Goal: Check status: Check status

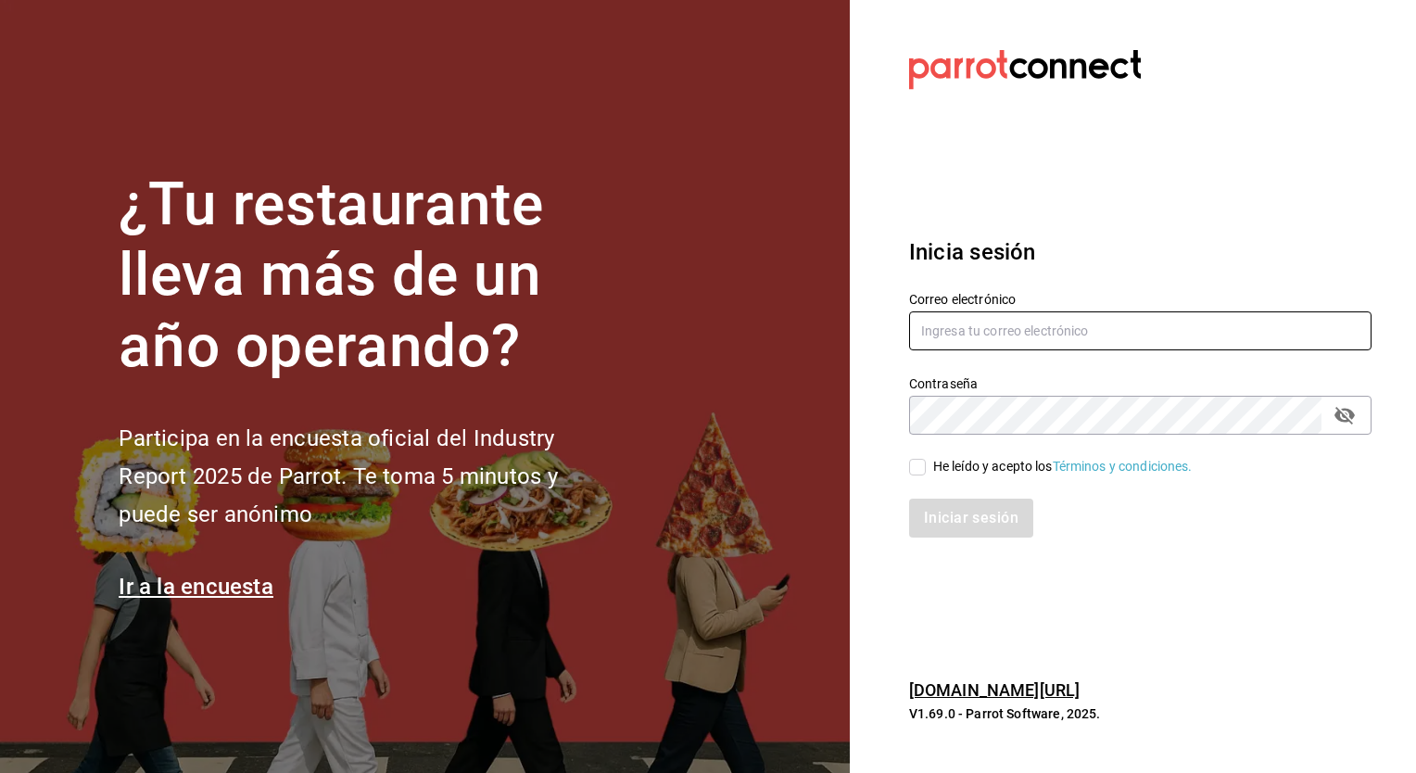
type input "[EMAIL_ADDRESS][PERSON_NAME][DOMAIN_NAME]"
click at [910, 466] on input "He leído y acepto los Términos y condiciones." at bounding box center [917, 467] width 17 height 17
checkbox input "true"
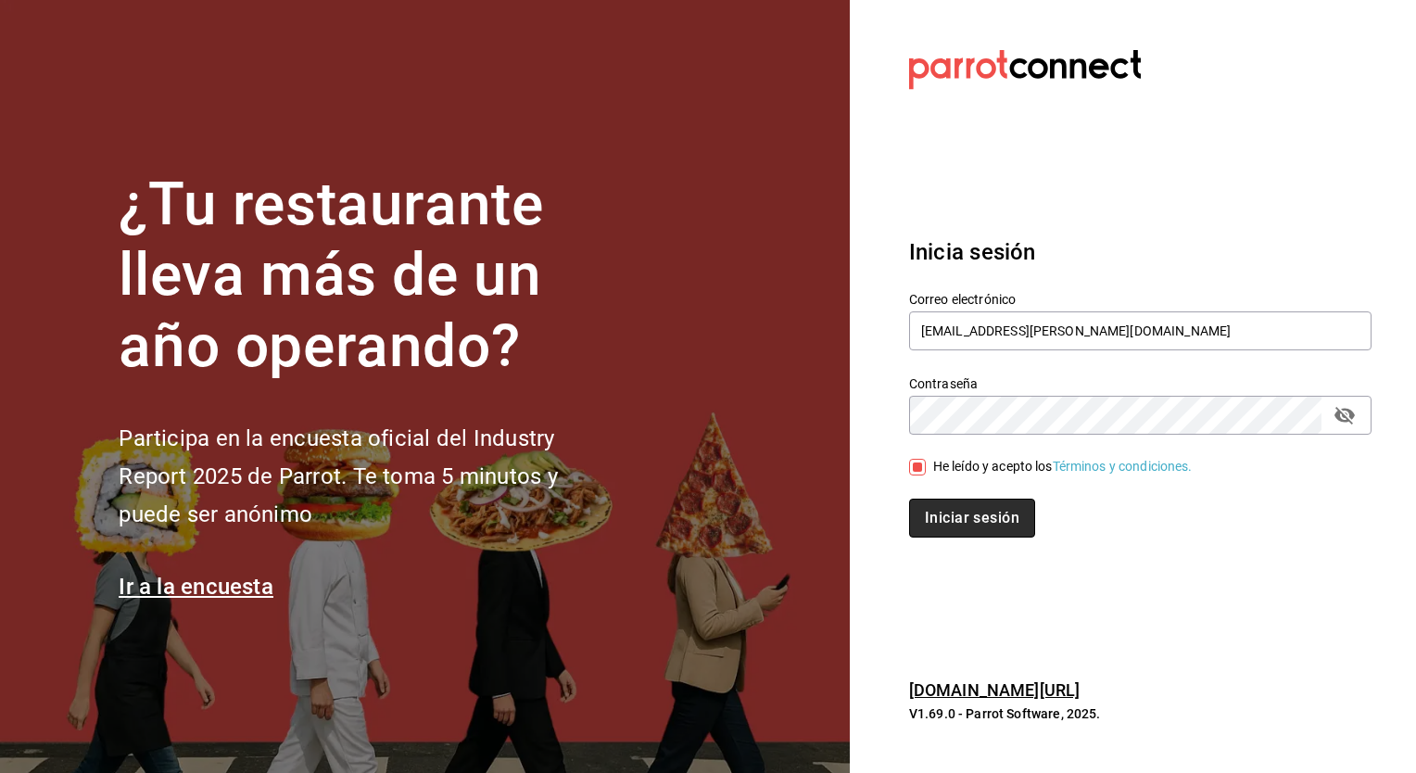
click at [964, 511] on button "Iniciar sesión" at bounding box center [972, 518] width 126 height 39
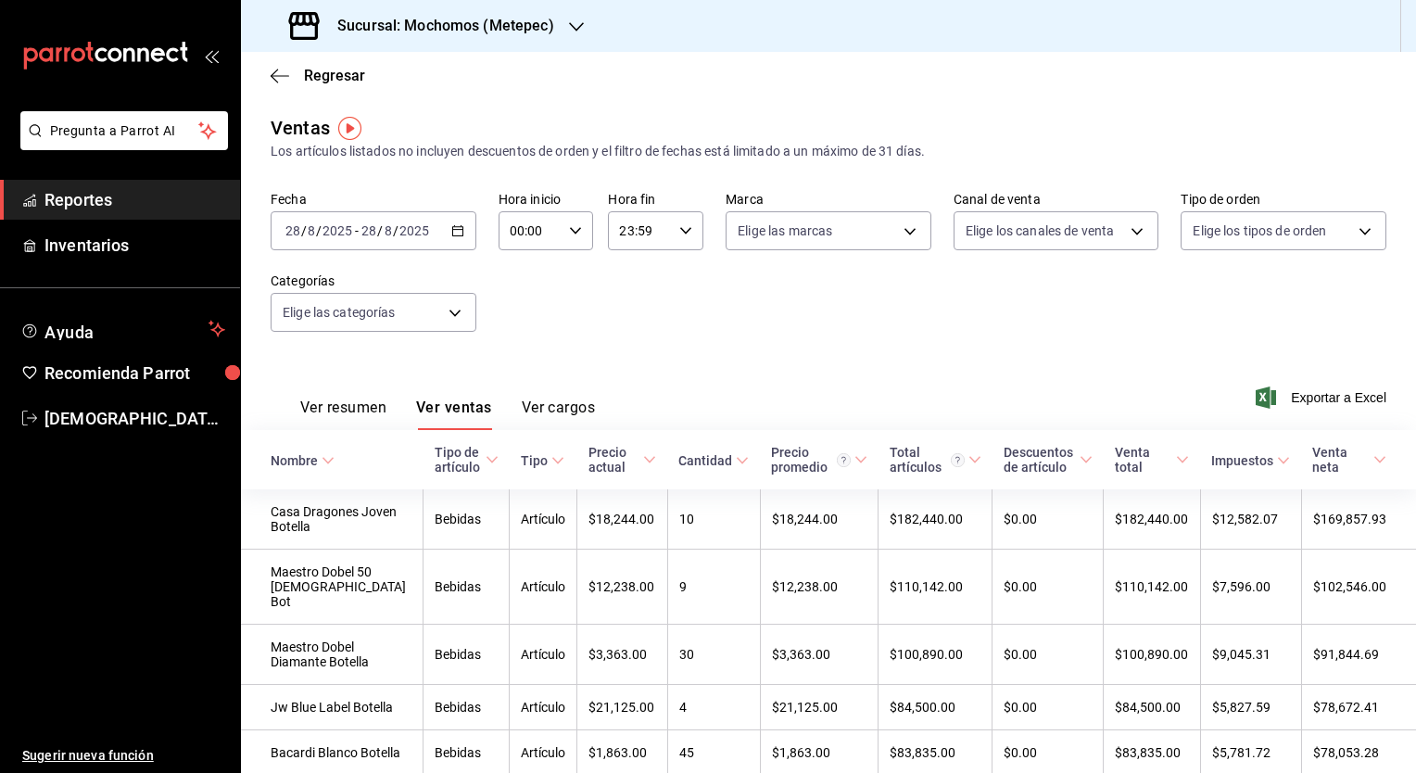
click at [457, 230] on icon "button" at bounding box center [457, 230] width 13 height 13
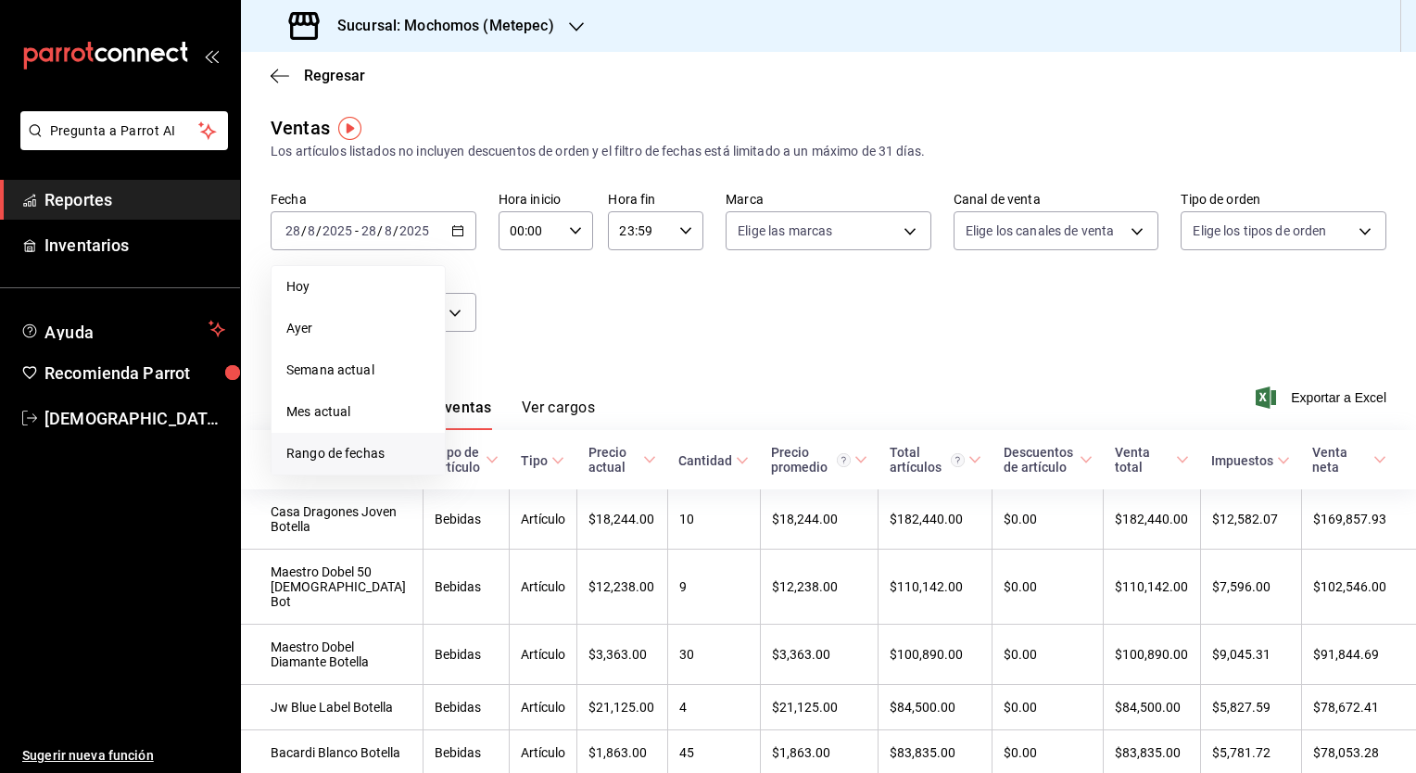
click at [360, 449] on span "Rango de fechas" at bounding box center [358, 453] width 144 height 19
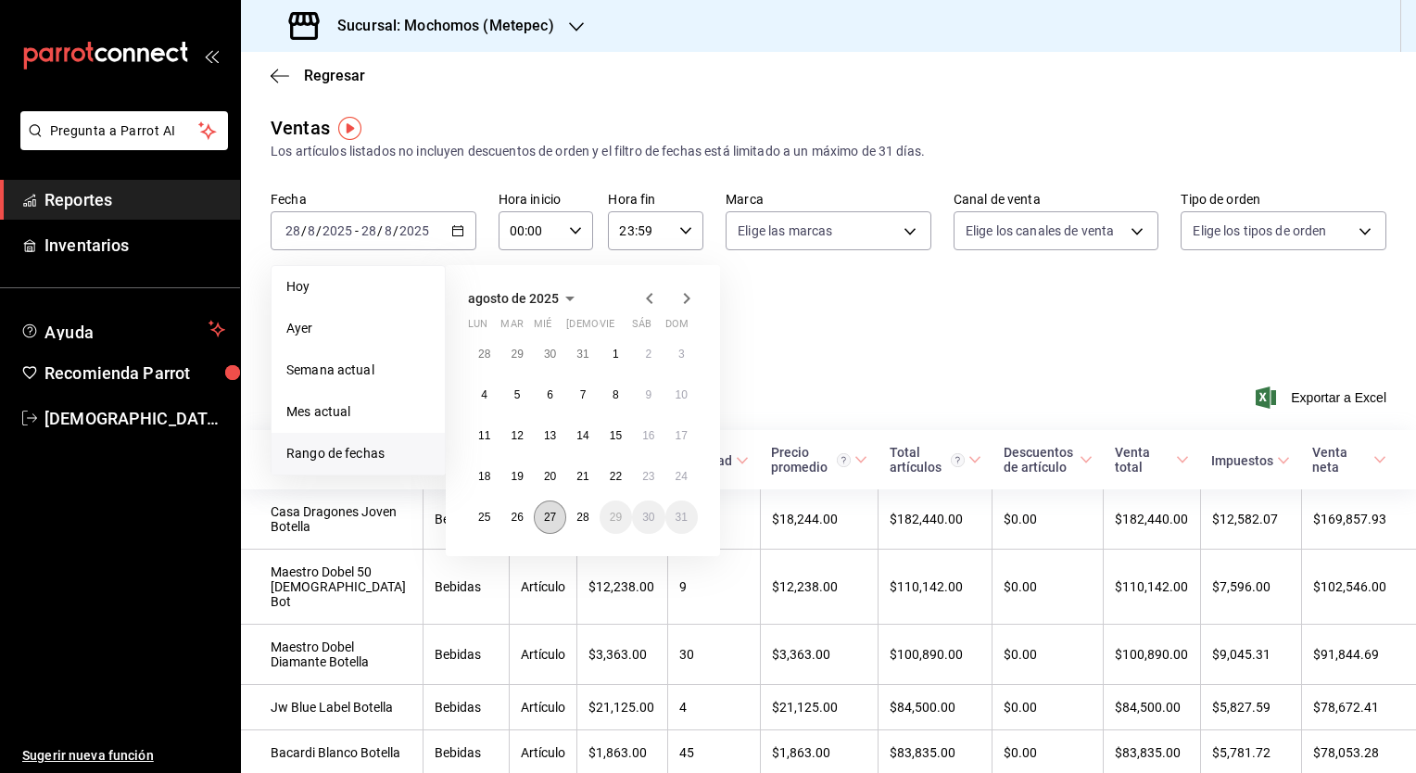
click at [545, 515] on abbr "27" at bounding box center [550, 517] width 12 height 13
click at [590, 515] on button "28" at bounding box center [582, 516] width 32 height 33
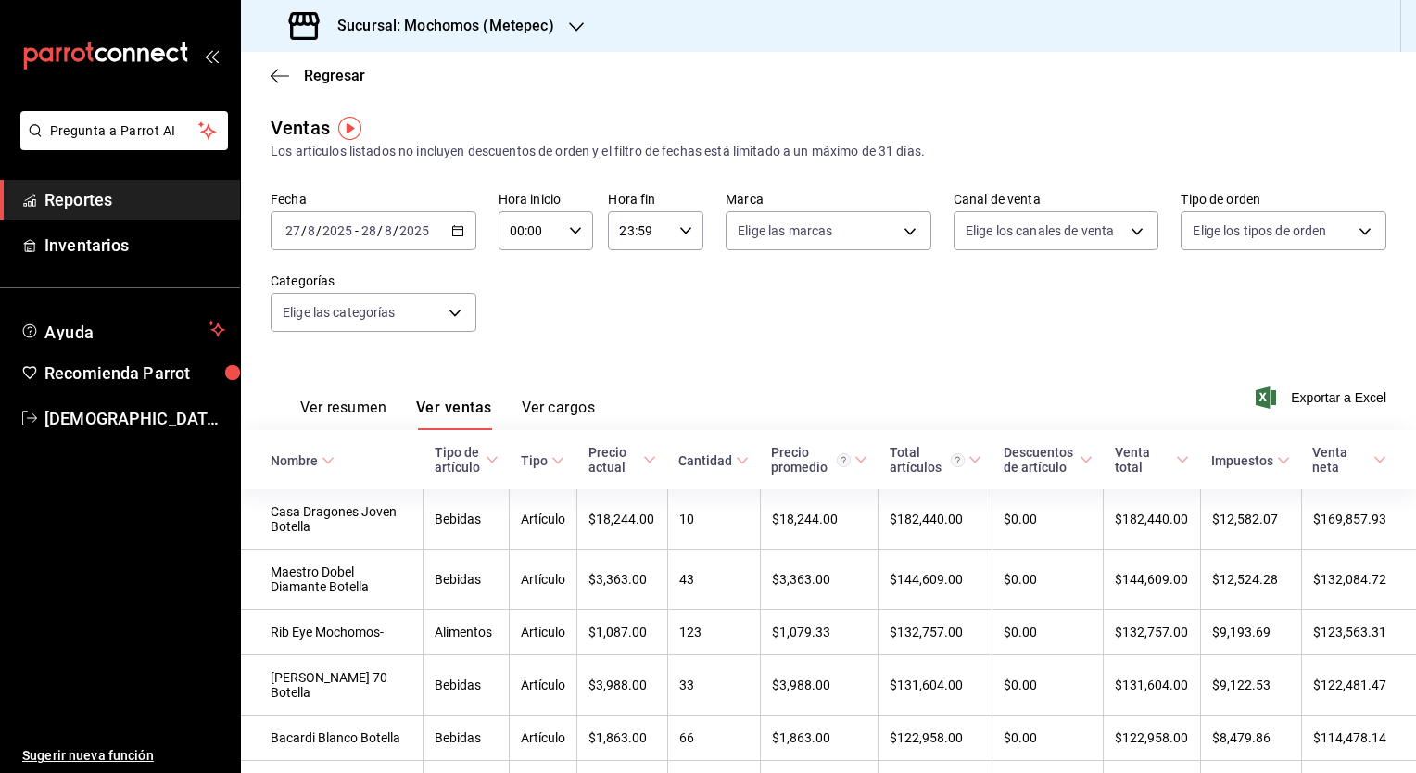
click at [546, 236] on input "00:00" at bounding box center [531, 230] width 64 height 37
click at [514, 345] on span "05" at bounding box center [520, 341] width 18 height 15
type input "05:00"
click at [638, 234] on div at bounding box center [708, 386] width 1416 height 773
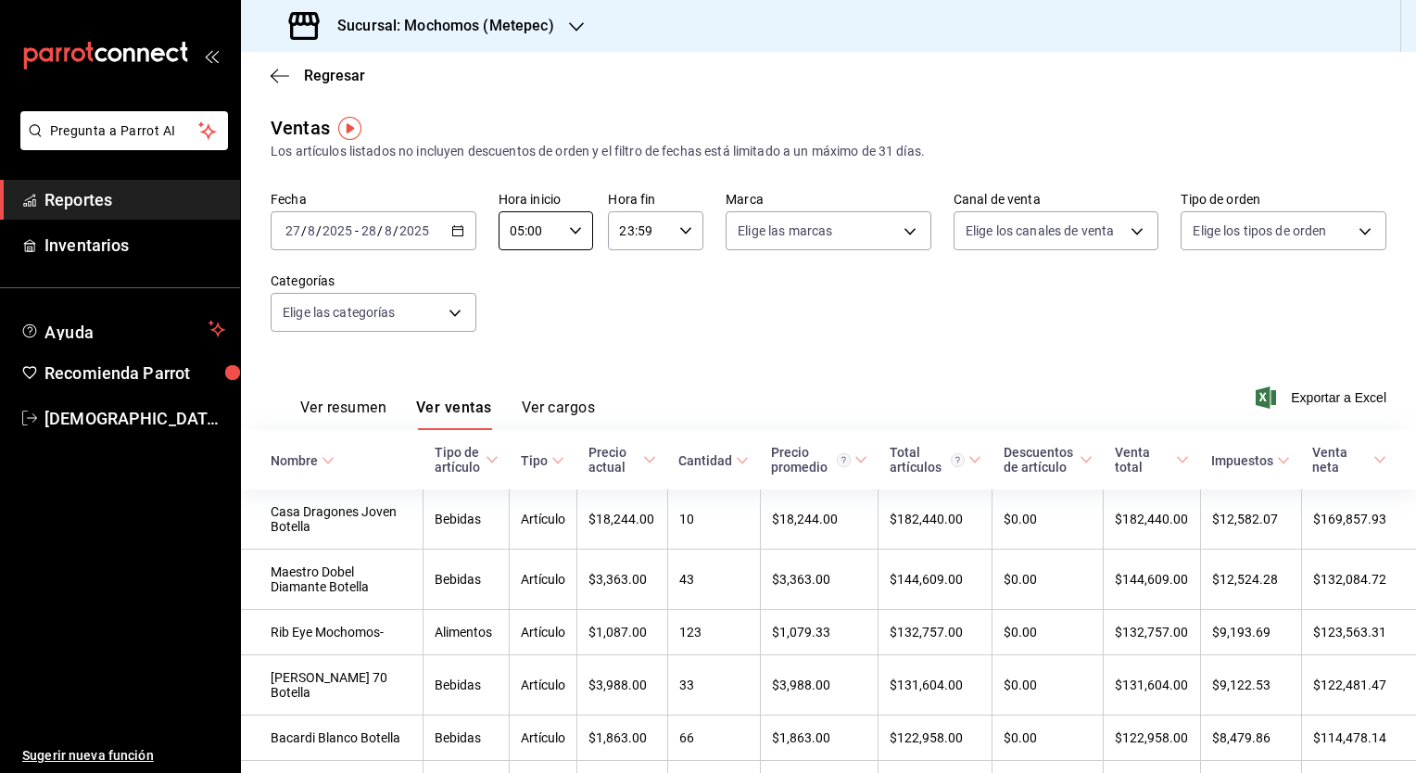
click at [638, 234] on input "23:59" at bounding box center [640, 230] width 64 height 37
click at [630, 313] on span "04" at bounding box center [628, 310] width 18 height 15
type input "04:59"
click at [936, 314] on div at bounding box center [708, 386] width 1416 height 773
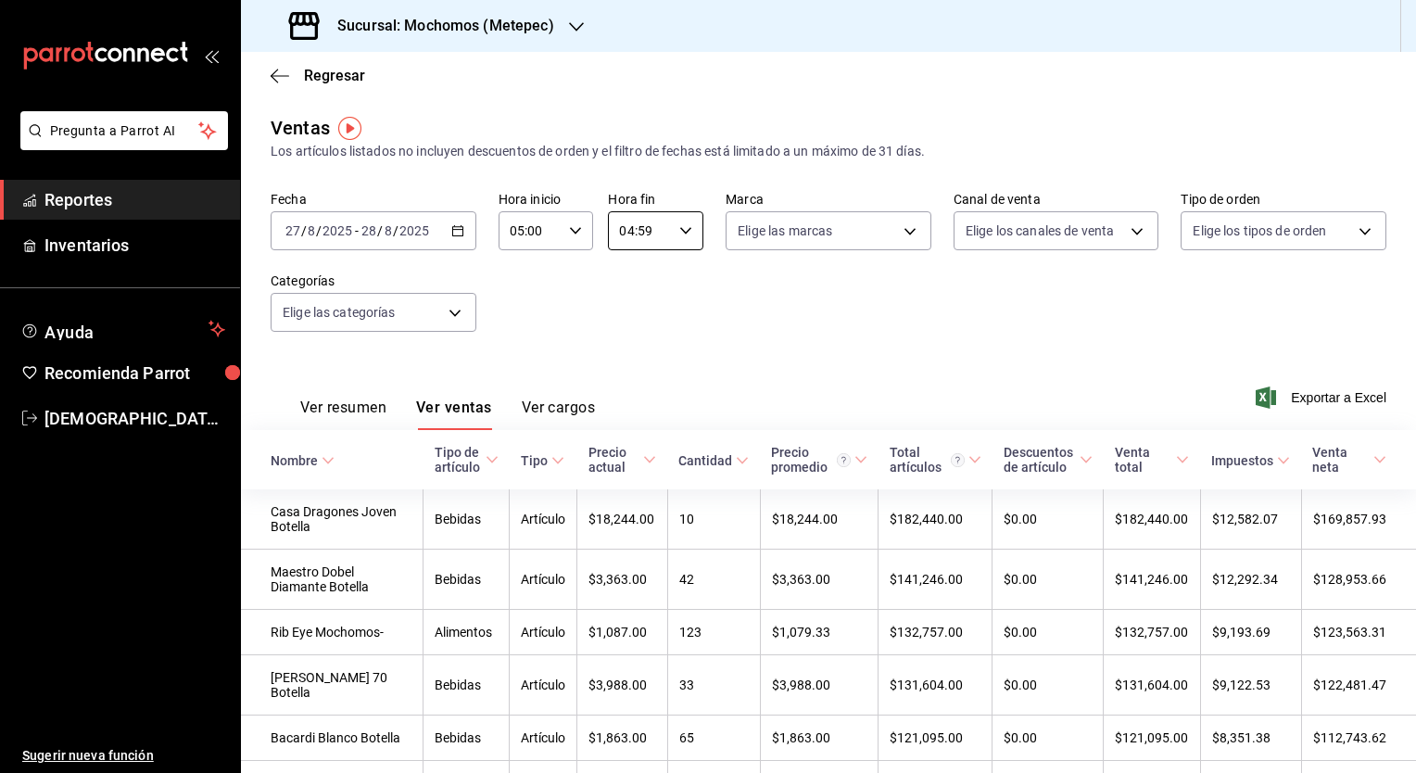
click at [353, 410] on button "Ver resumen" at bounding box center [343, 414] width 86 height 32
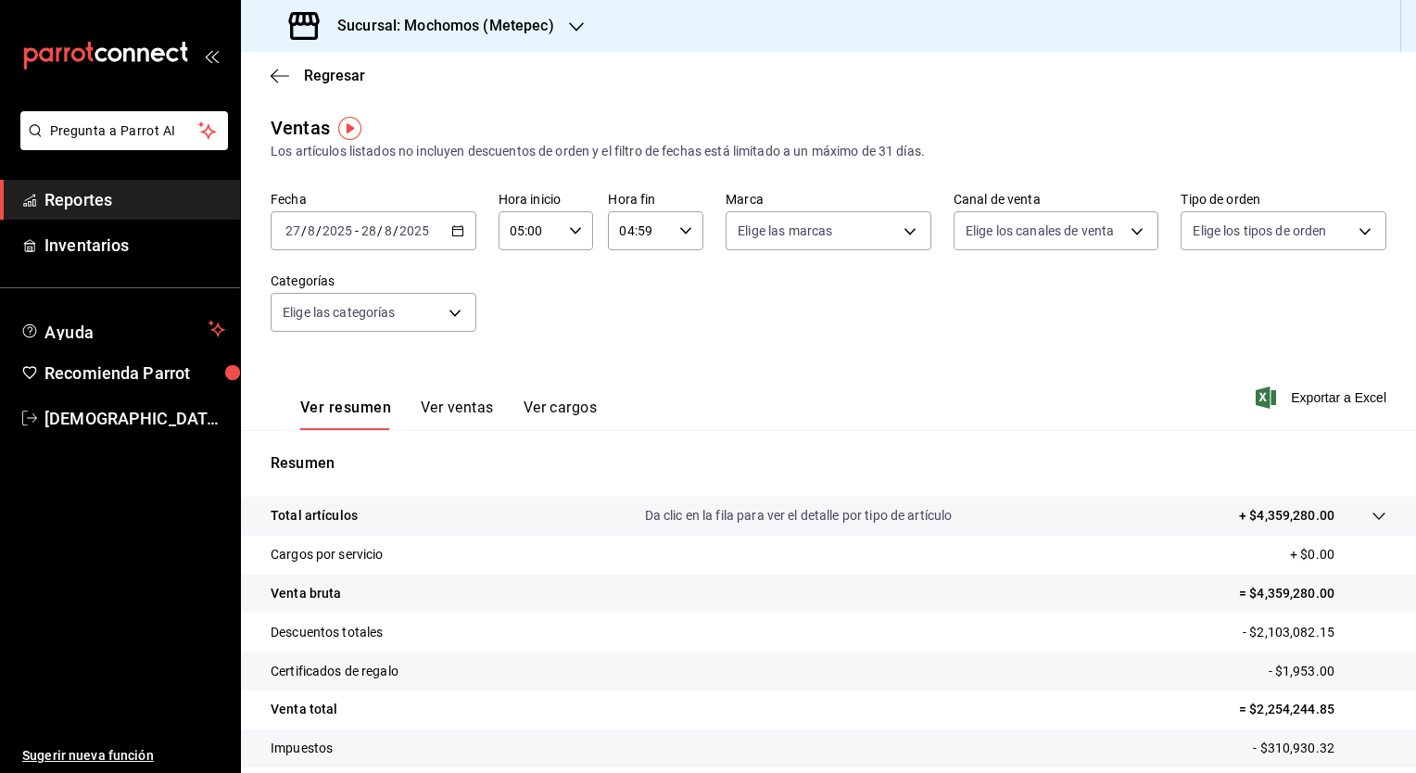
click at [473, 32] on h3 "Sucursal: Mochomos (Metepec)" at bounding box center [438, 26] width 232 height 22
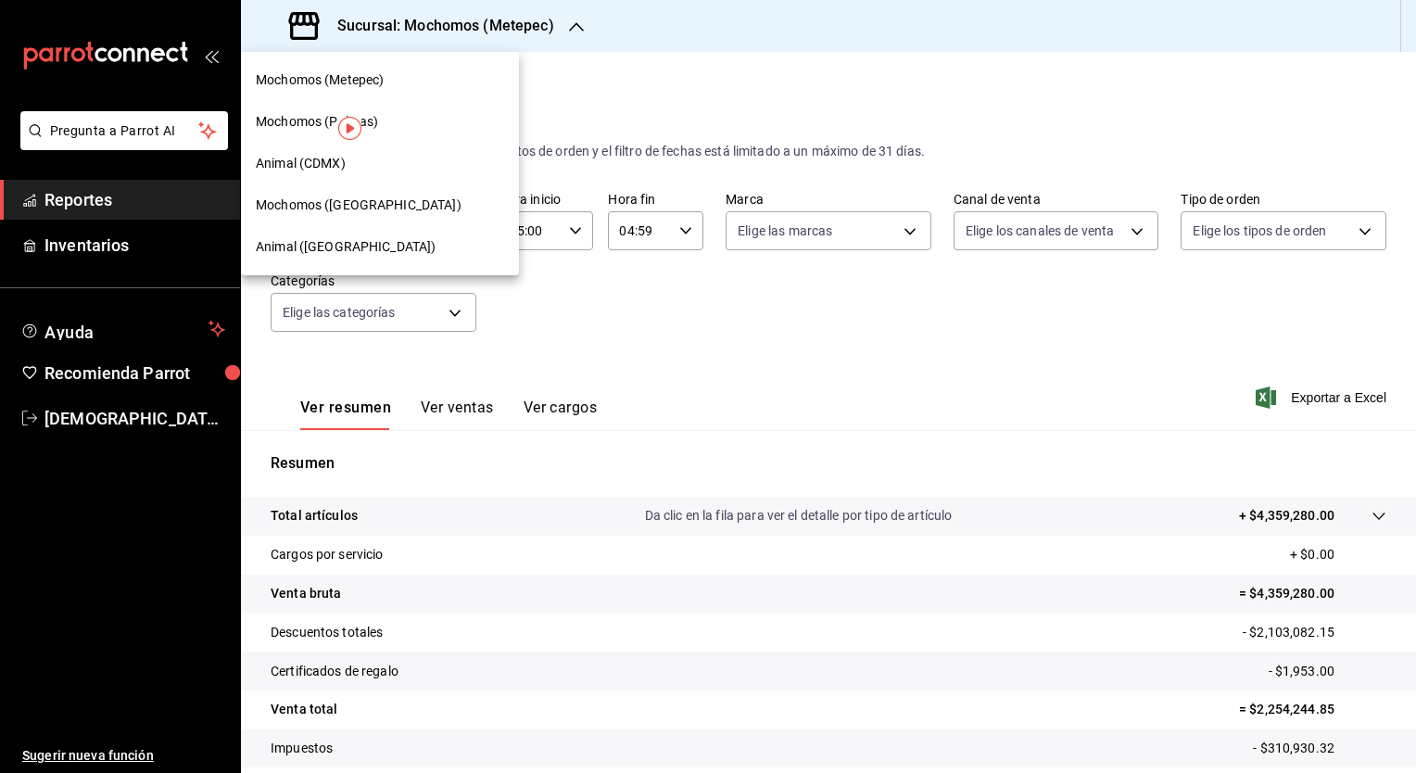
click at [344, 203] on span "Mochomos ([GEOGRAPHIC_DATA])" at bounding box center [359, 205] width 206 height 19
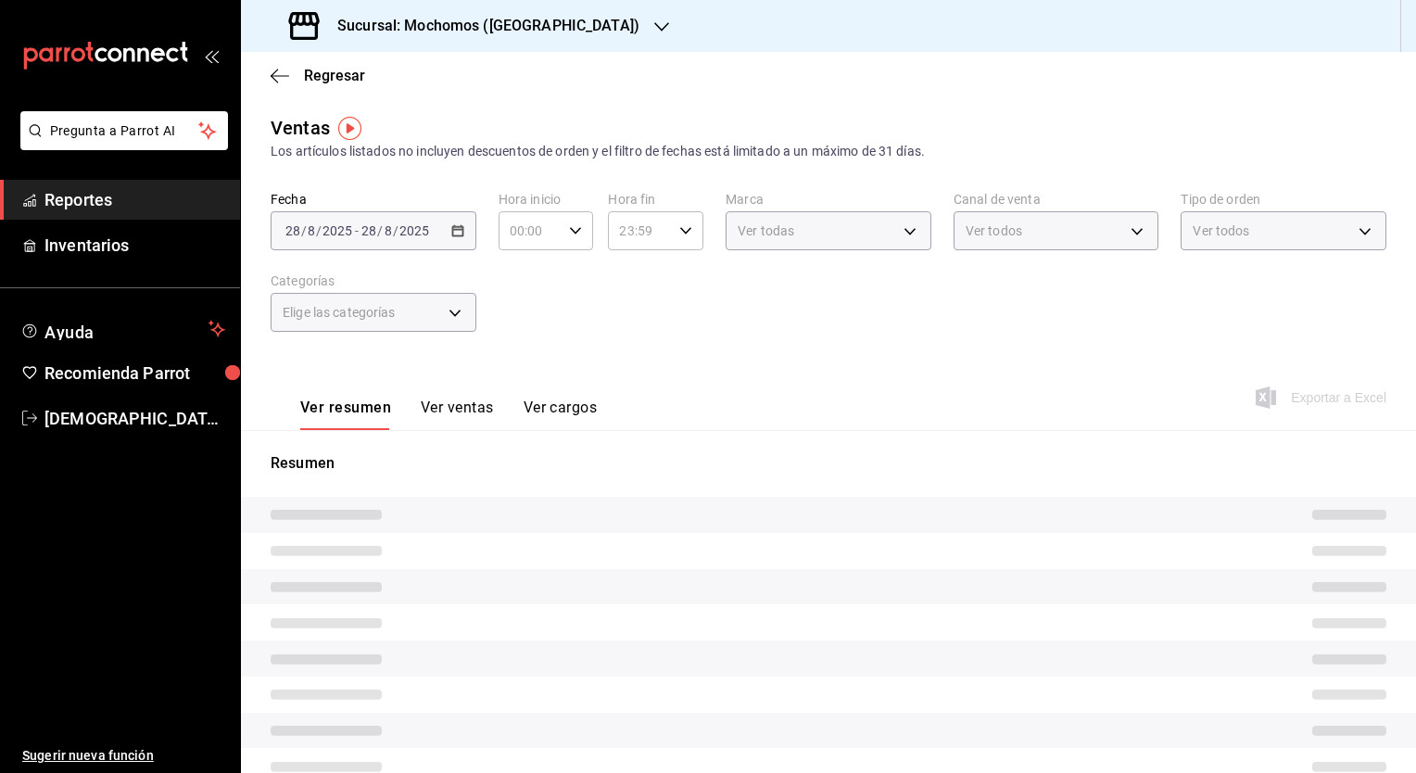
type input "05:00"
type input "04:59"
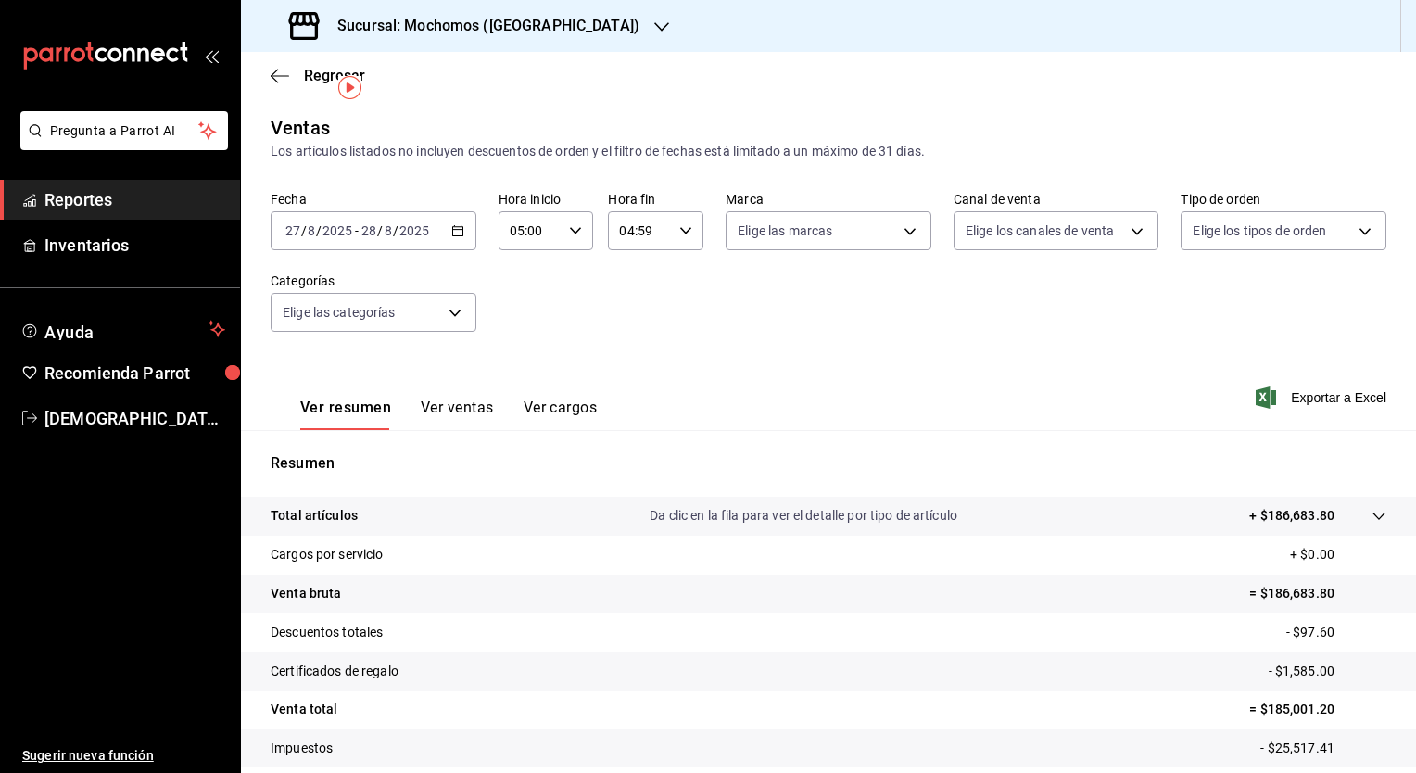
scroll to position [115, 0]
